Goal: Task Accomplishment & Management: Manage account settings

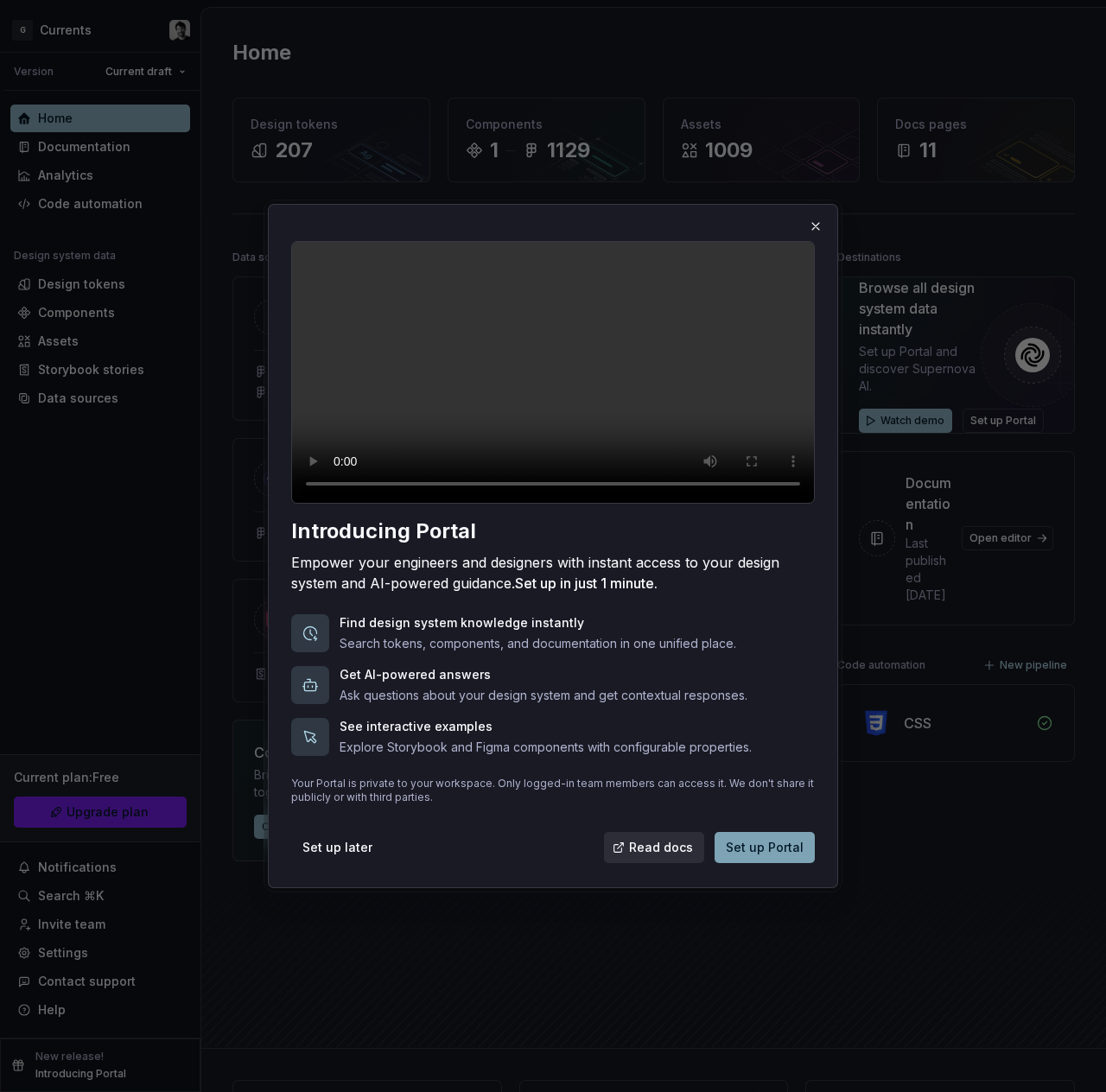
click at [774, 856] on span "Set up Portal" at bounding box center [765, 847] width 78 height 17
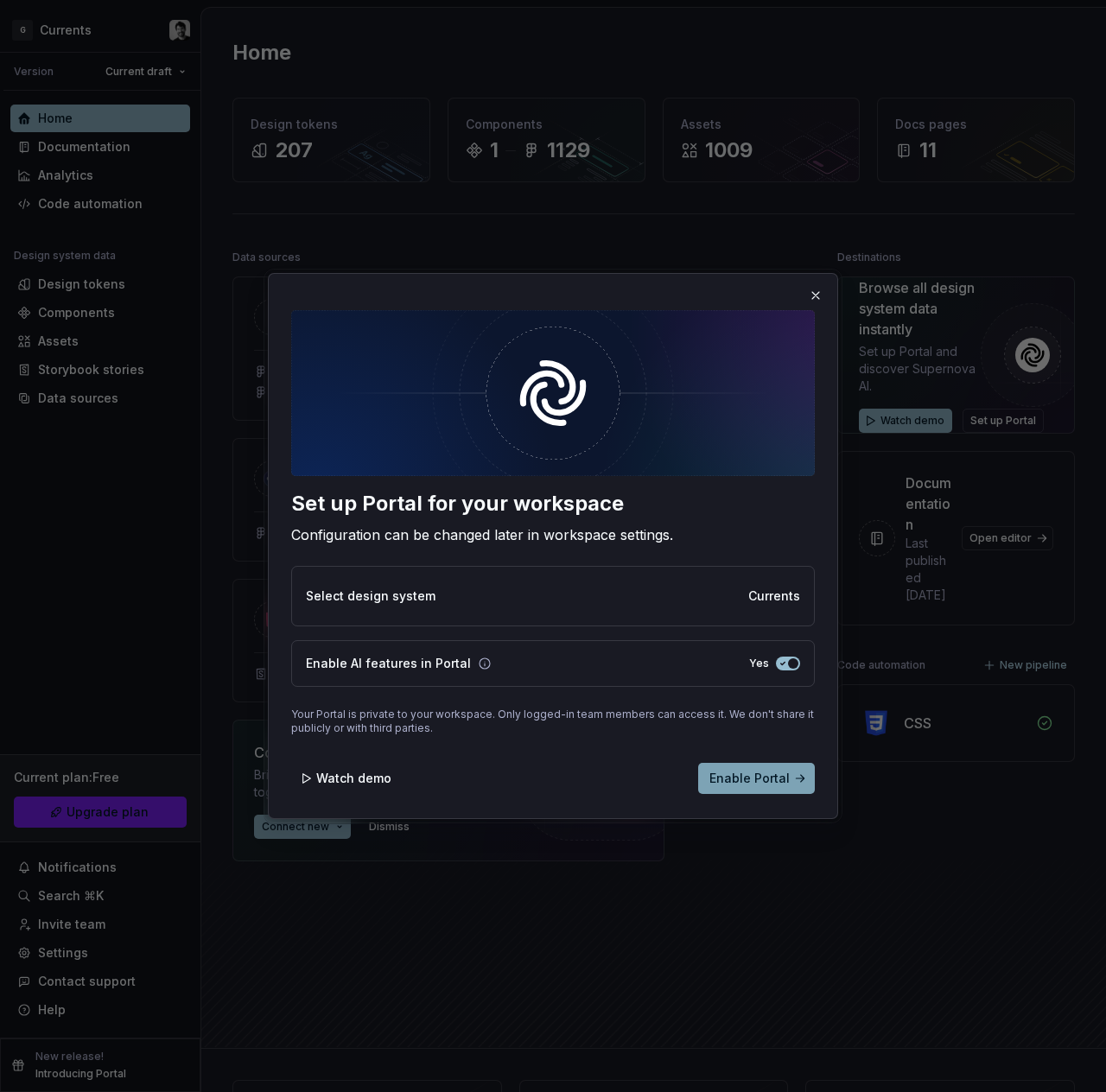
click at [748, 779] on span "Enable Portal" at bounding box center [749, 778] width 81 height 17
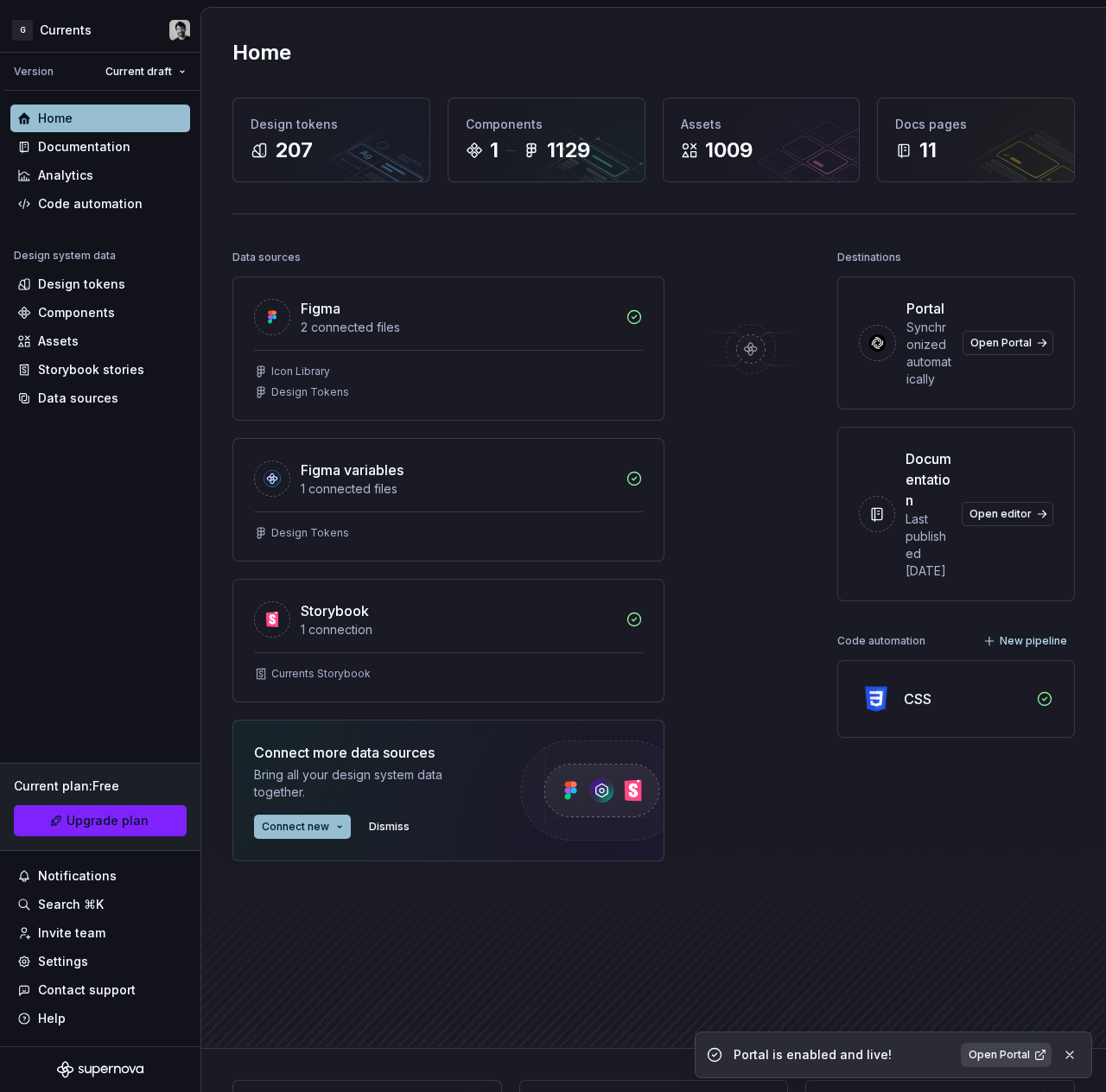
click at [998, 1058] on span "Open Portal" at bounding box center [998, 1054] width 61 height 14
click at [99, 136] on div "Documentation" at bounding box center [100, 147] width 180 height 27
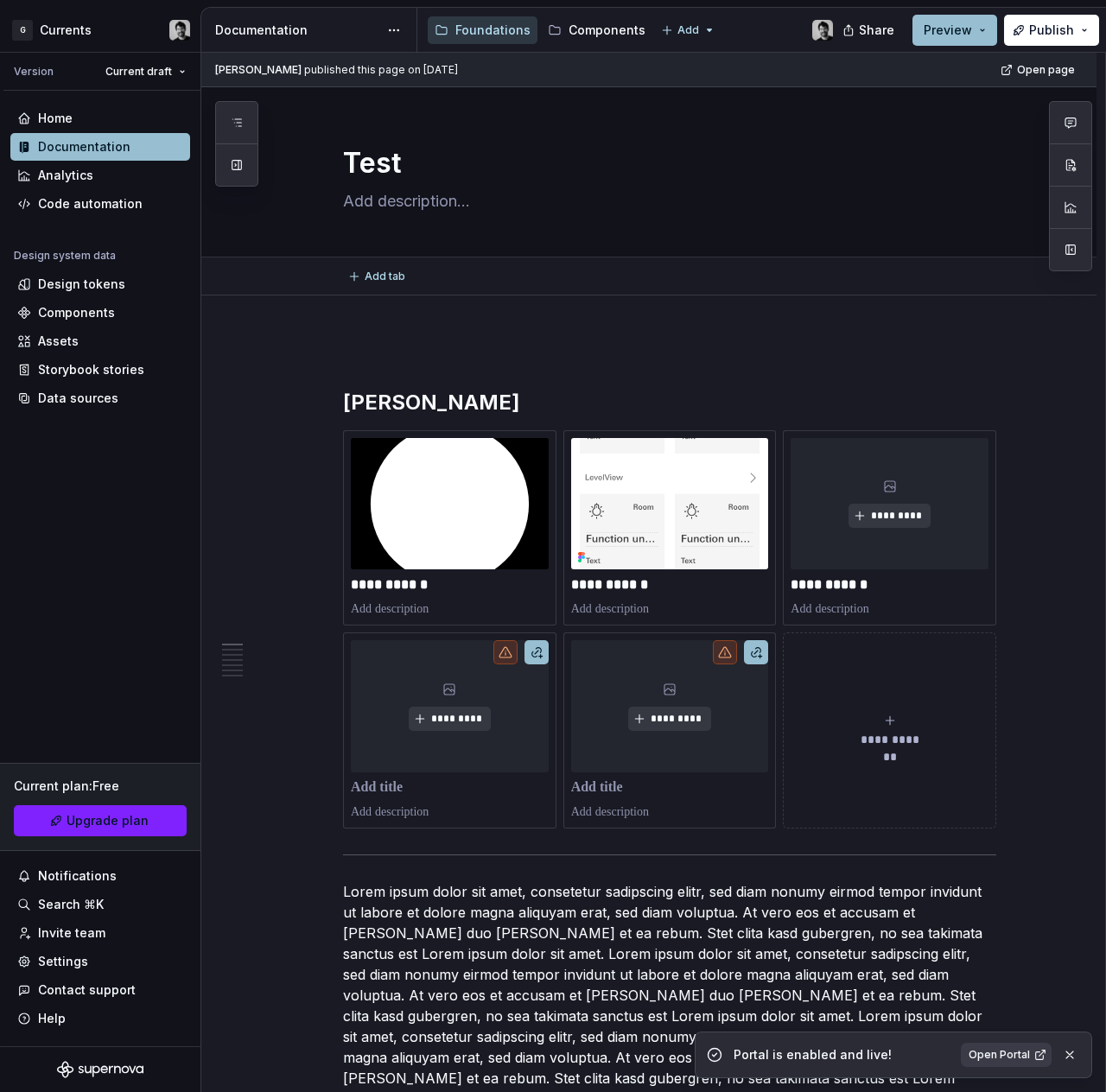
type textarea "*"
click at [67, 825] on link "Upgrade plan" at bounding box center [100, 820] width 173 height 31
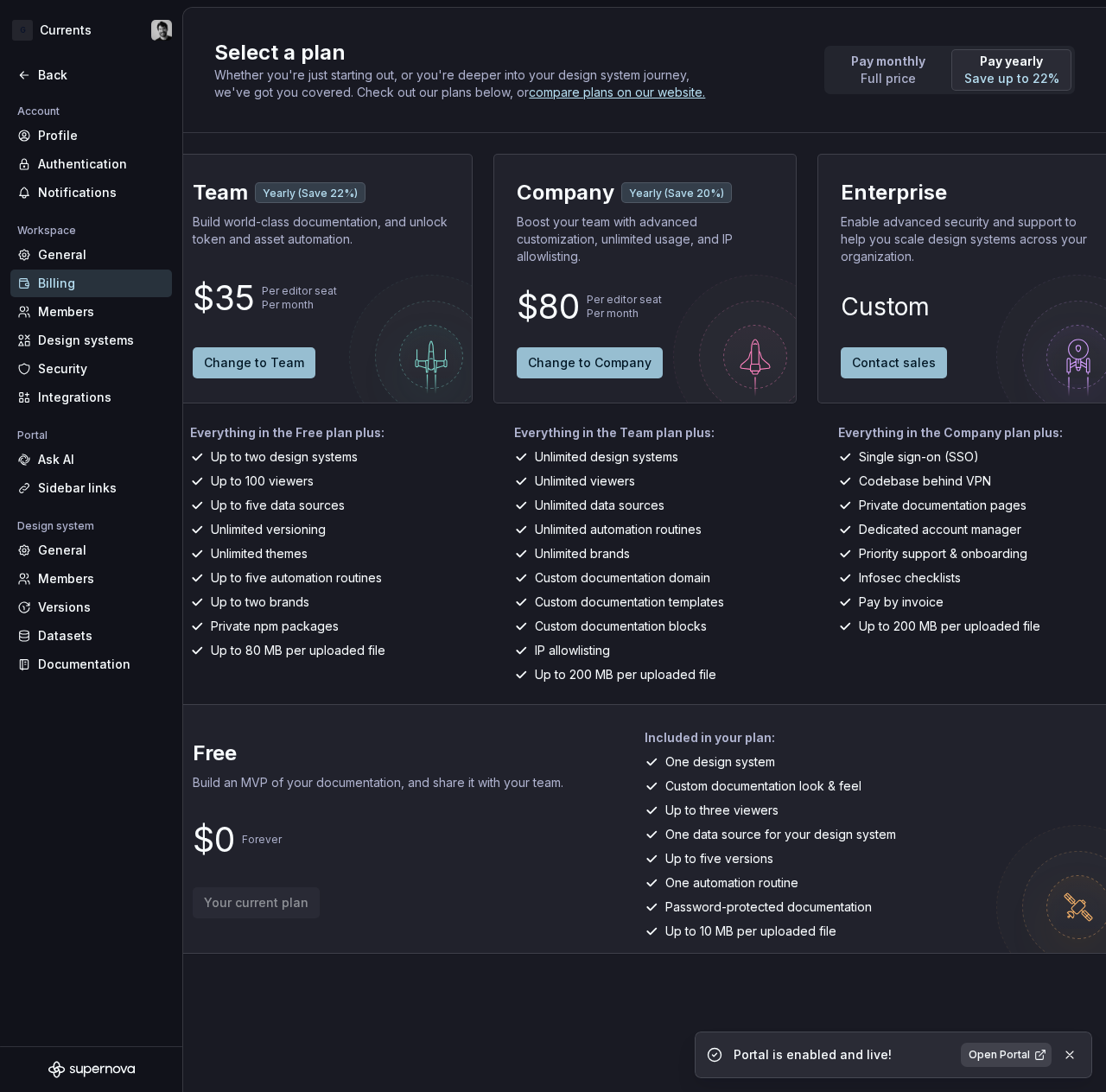
click at [1010, 1060] on span "Open Portal" at bounding box center [998, 1054] width 61 height 14
click at [94, 562] on div "General" at bounding box center [91, 550] width 161 height 27
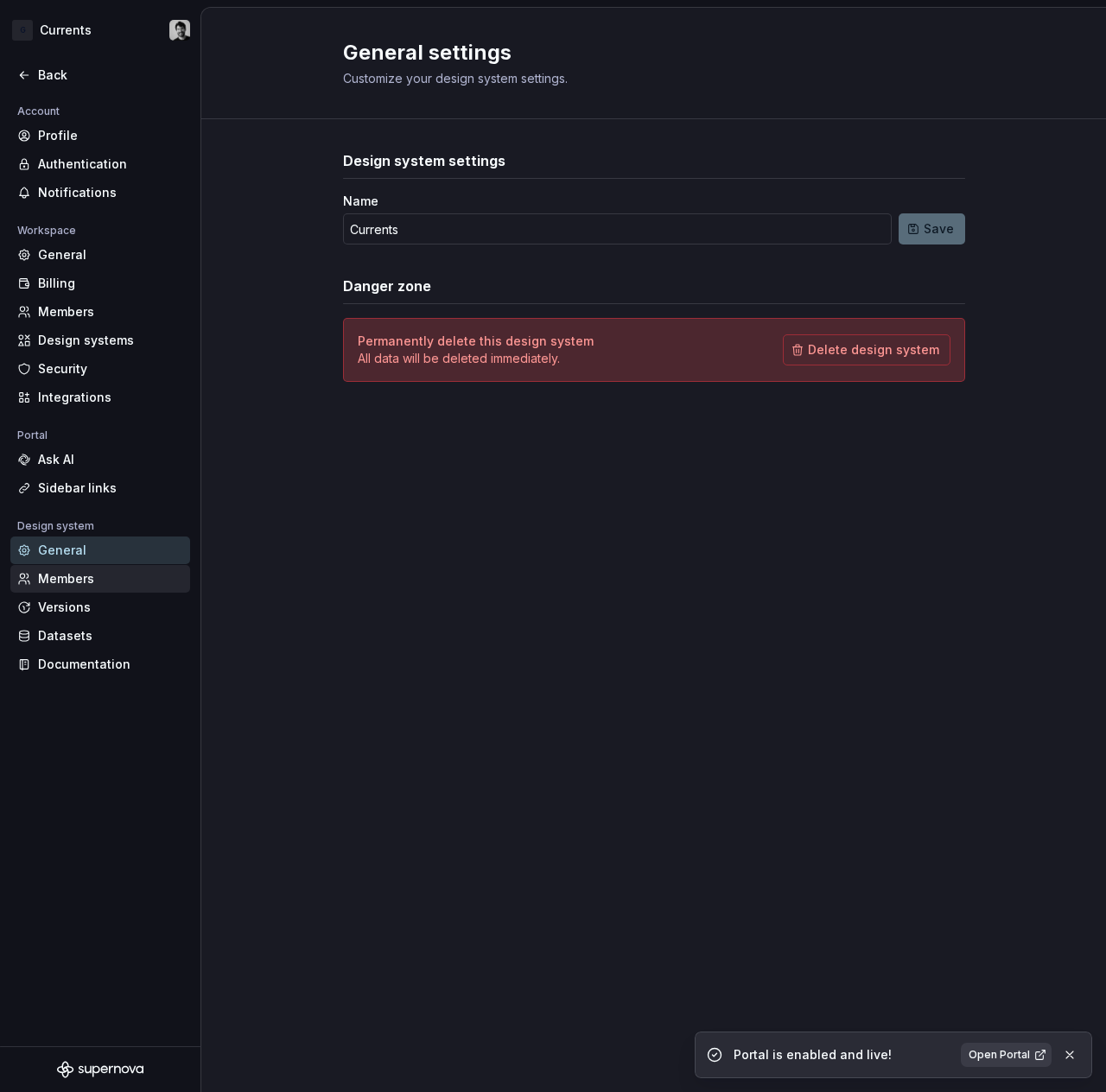
click at [88, 582] on div "Members" at bounding box center [110, 579] width 145 height 17
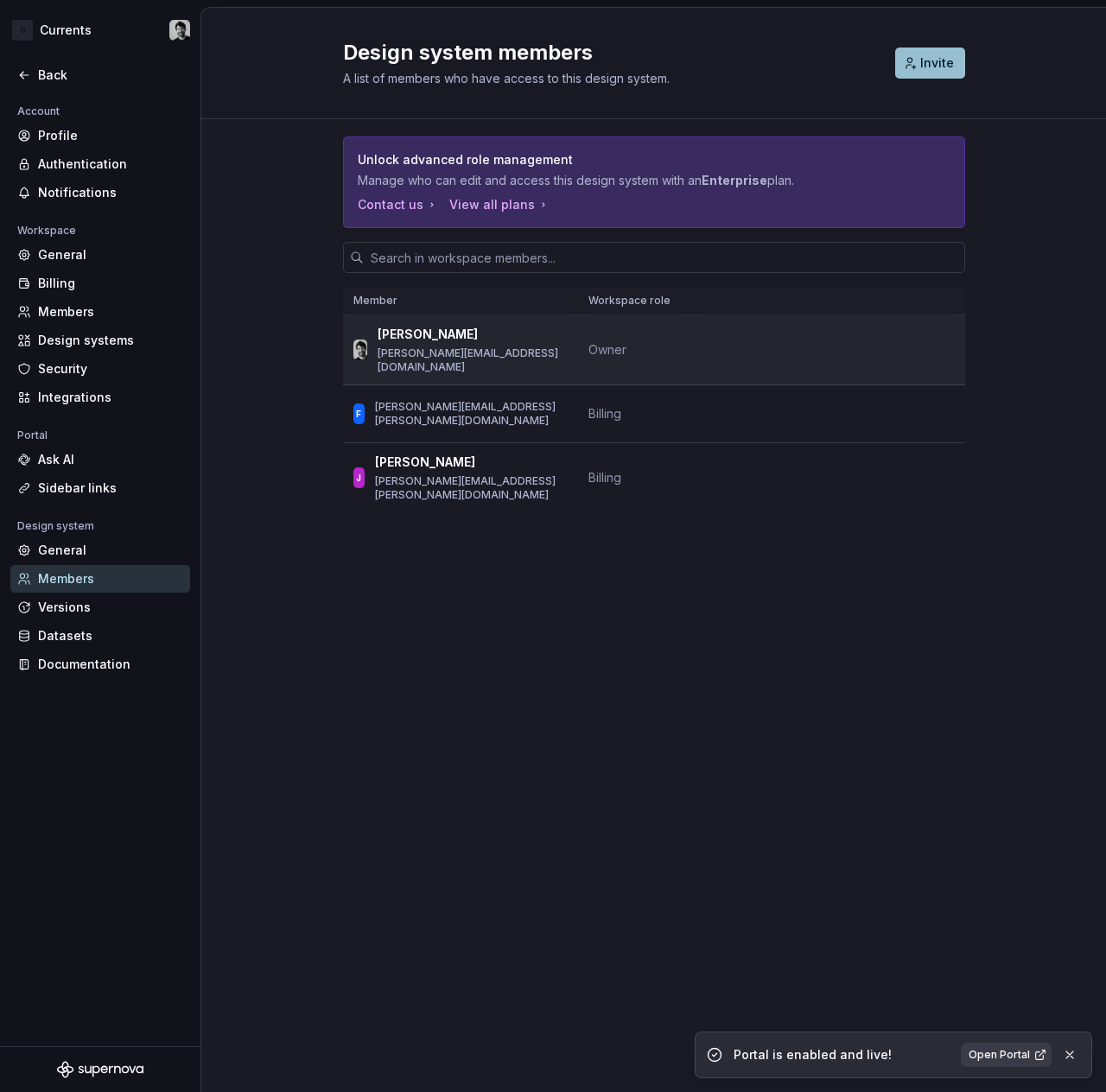
click at [550, 343] on div "[PERSON_NAME] [PERSON_NAME][EMAIL_ADDRESS][DOMAIN_NAME]" at bounding box center [461, 350] width 214 height 49
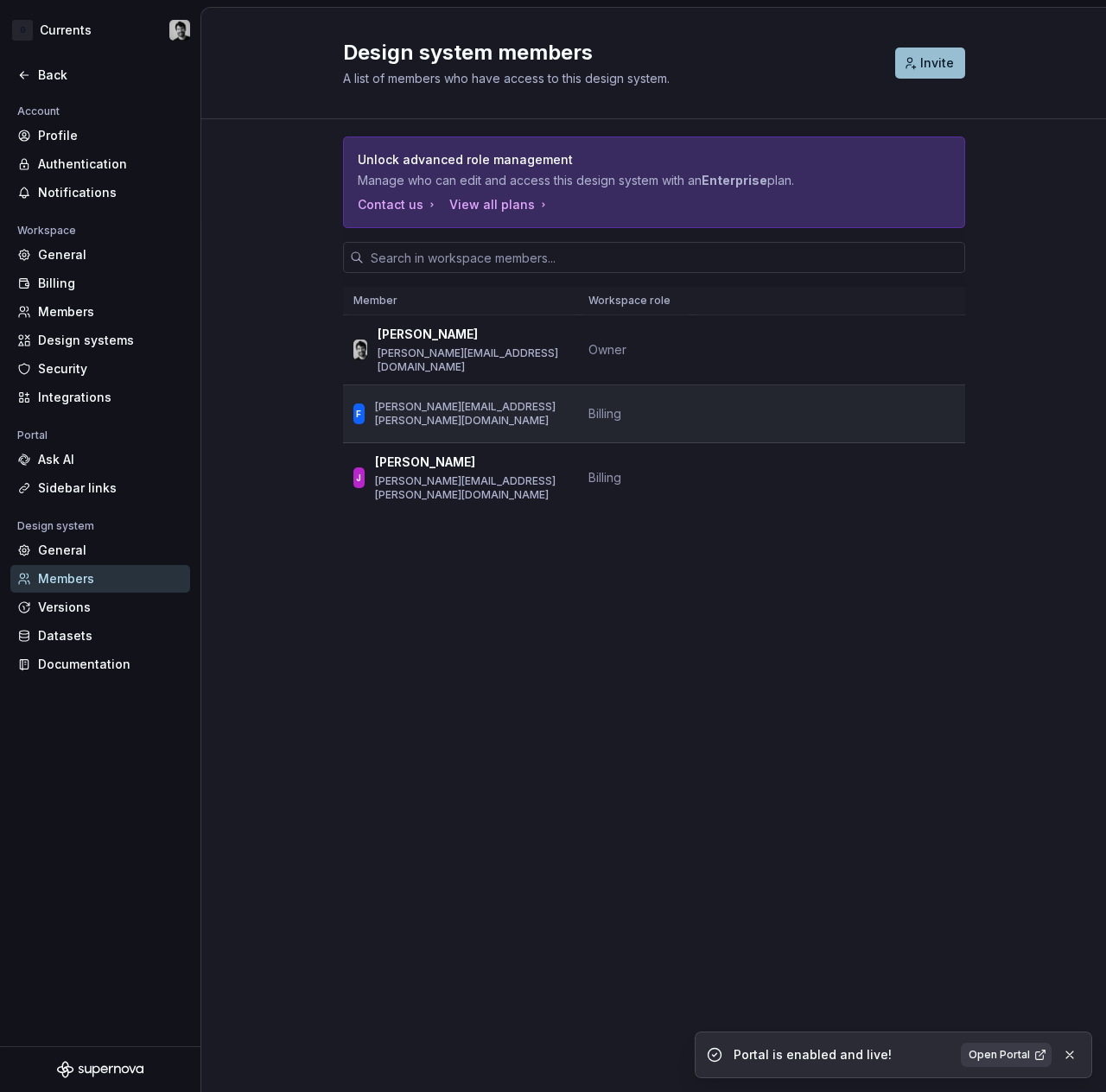
click at [570, 420] on td "F [PERSON_NAME][EMAIL_ADDRESS][PERSON_NAME][DOMAIN_NAME]" at bounding box center [461, 414] width 235 height 58
